Goal: Task Accomplishment & Management: Manage account settings

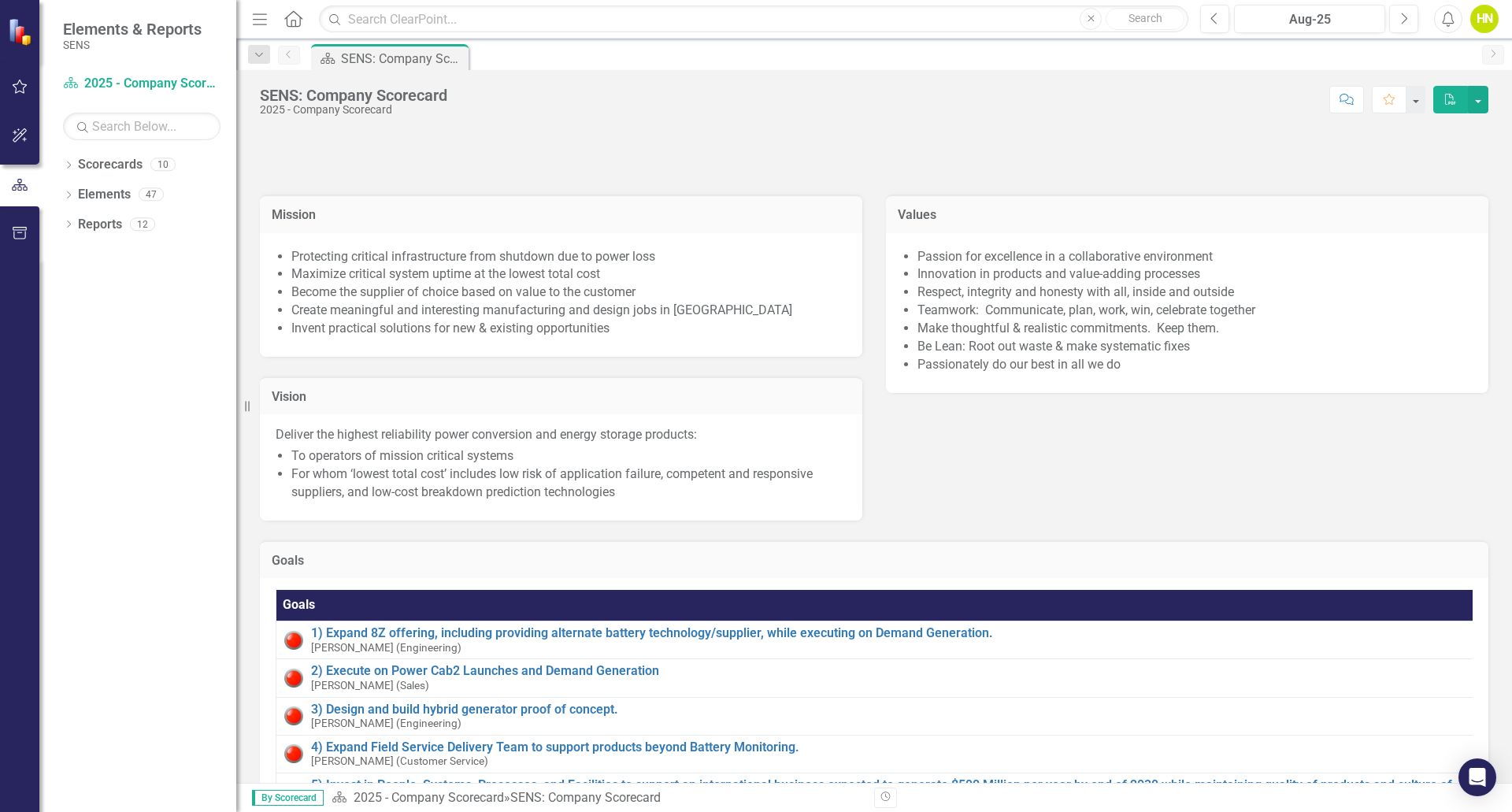
click at [1476, 22] on div "HN" at bounding box center [1484, 18] width 29 height 29
click at [1434, 191] on link "Logout Log Out" at bounding box center [1435, 199] width 125 height 30
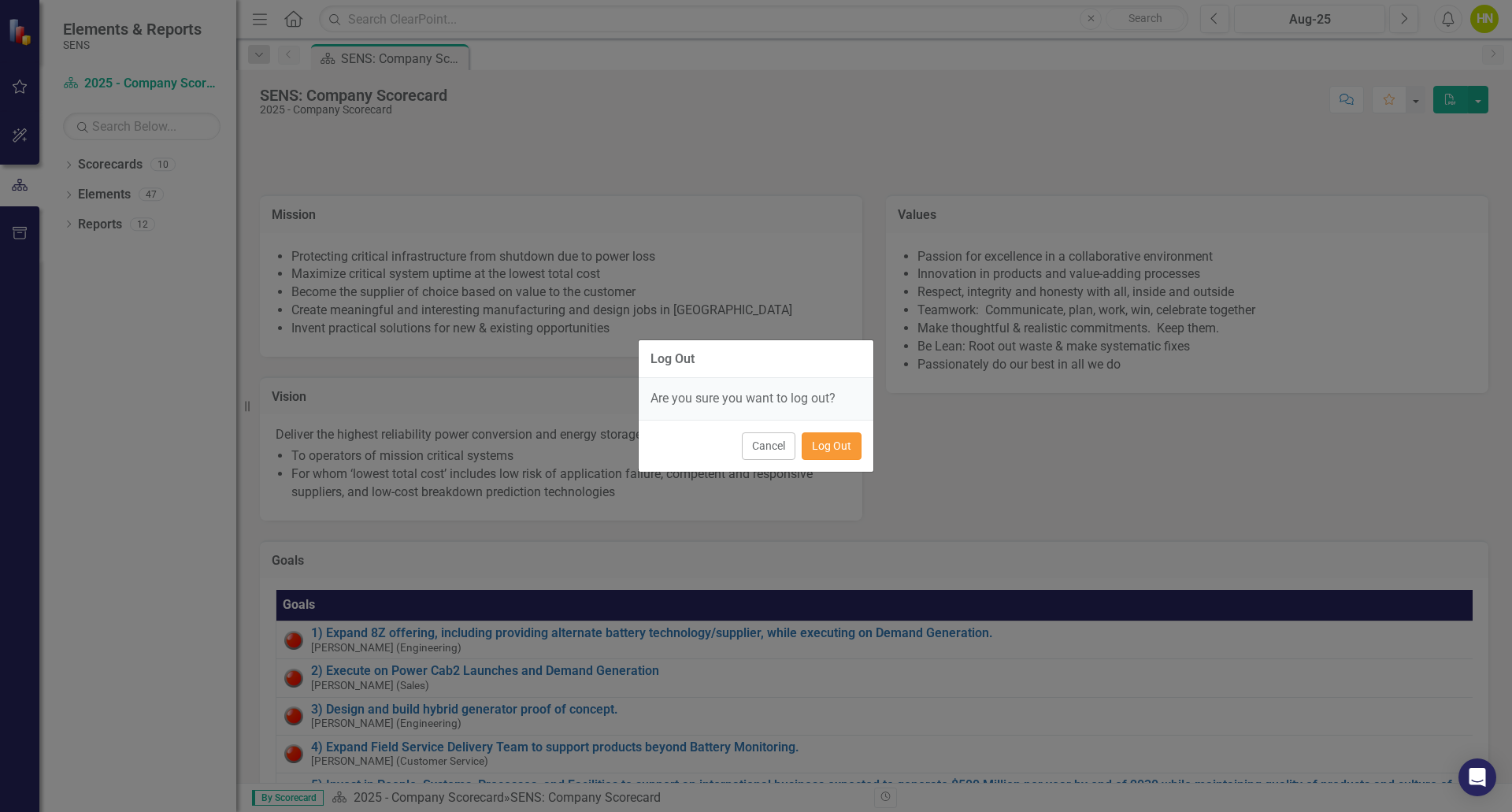
click at [839, 441] on button "Log Out" at bounding box center [831, 447] width 60 height 28
